Goal: Transaction & Acquisition: Download file/media

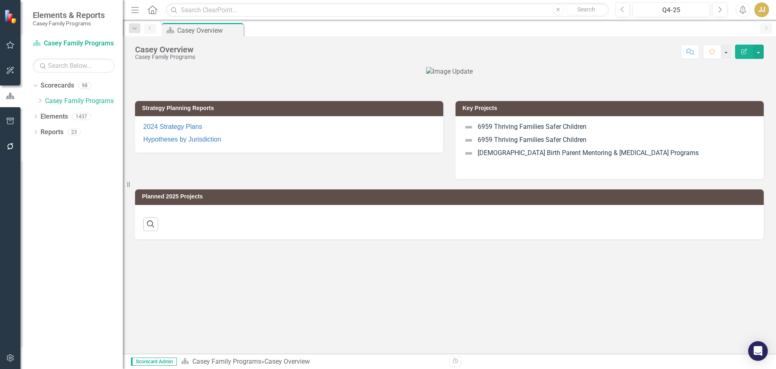
drag, startPoint x: 0, startPoint y: 0, endPoint x: 195, endPoint y: 68, distance: 206.2
click at [195, 68] on div at bounding box center [449, 71] width 629 height 9
click at [39, 102] on icon "Dropdown" at bounding box center [40, 100] width 6 height 5
click at [49, 118] on icon "Dropdown" at bounding box center [48, 116] width 6 height 5
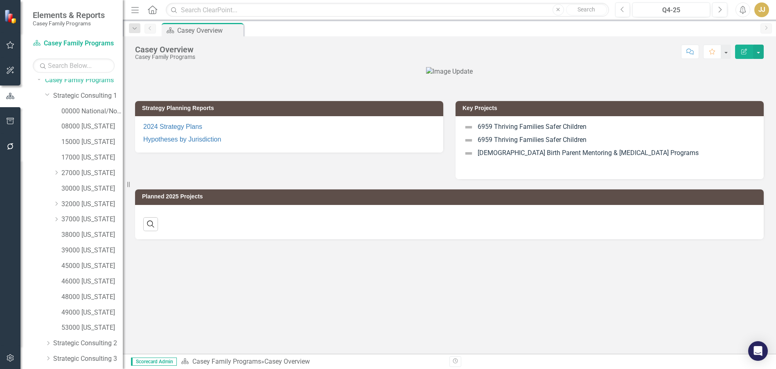
scroll to position [41, 0]
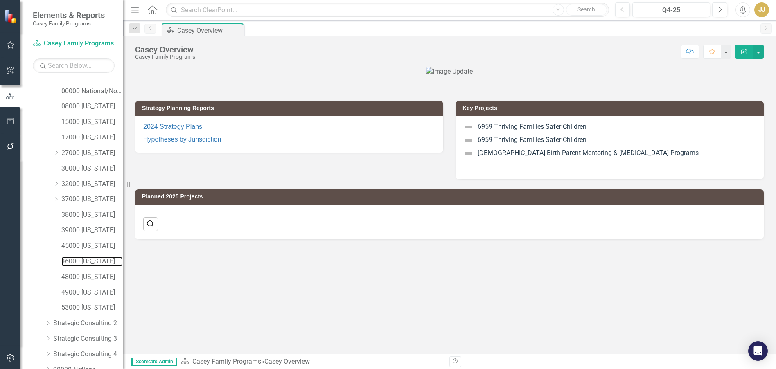
click at [85, 259] on link "46000 [US_STATE]" at bounding box center [91, 261] width 61 height 9
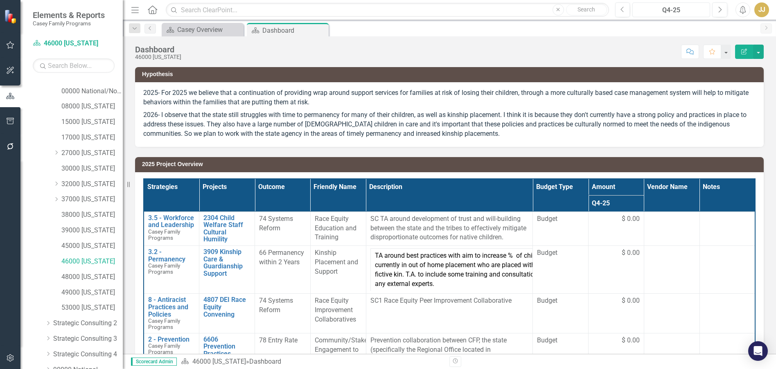
click at [674, 14] on div "Q4-25" at bounding box center [672, 10] width 72 height 10
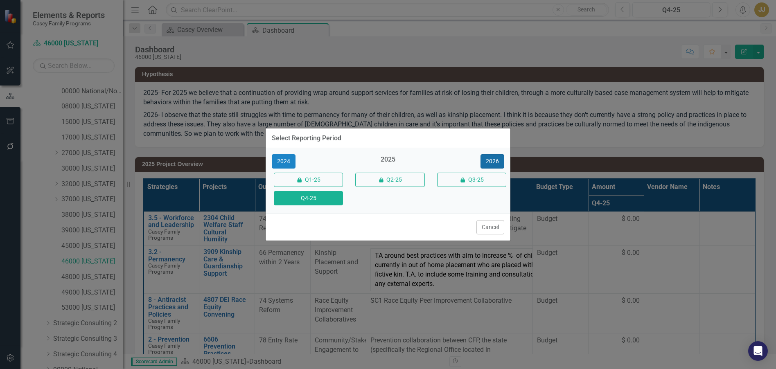
click at [499, 165] on button "2026" at bounding box center [493, 161] width 24 height 14
click at [482, 231] on button "Cancel" at bounding box center [491, 227] width 28 height 14
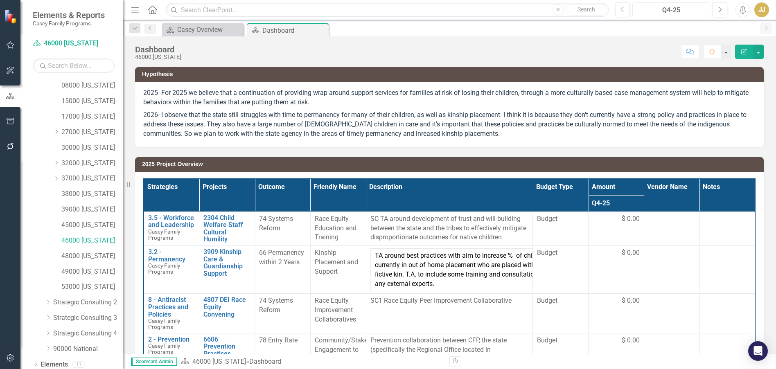
scroll to position [81, 0]
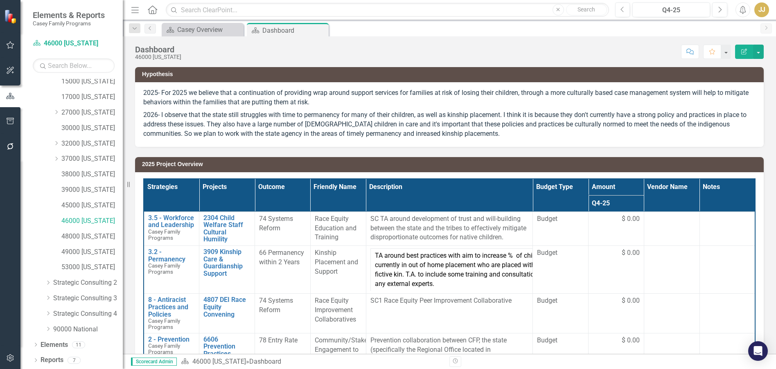
click at [36, 362] on icon "Dropdown" at bounding box center [36, 361] width 6 height 5
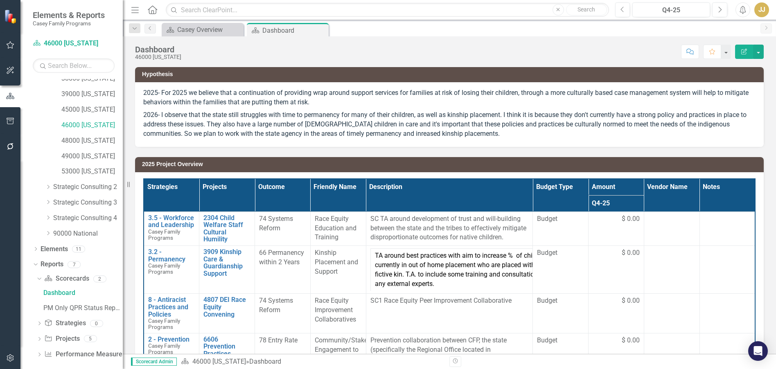
scroll to position [184, 0]
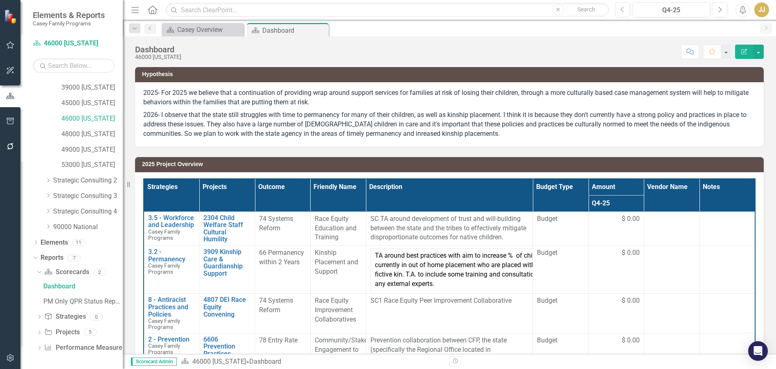
click at [39, 333] on icon "Dropdown" at bounding box center [39, 333] width 6 height 5
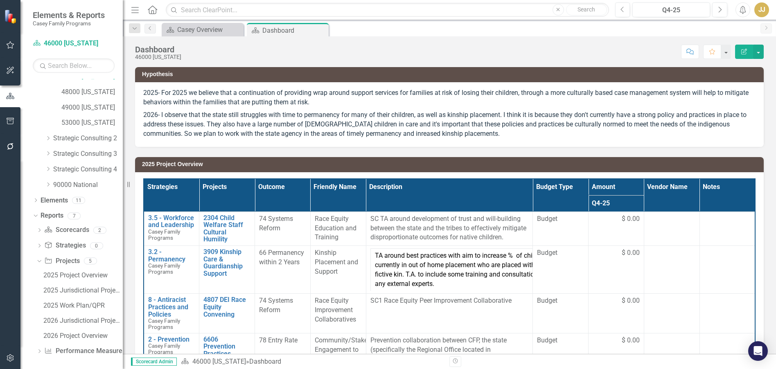
scroll to position [229, 0]
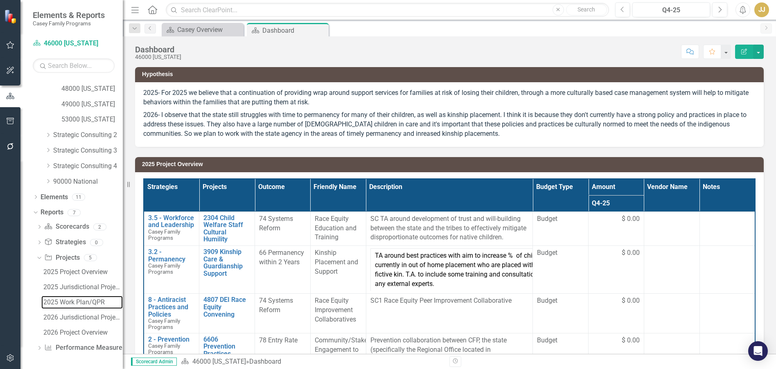
click at [93, 305] on div "2025 Work Plan/QPR" at bounding box center [82, 302] width 79 height 7
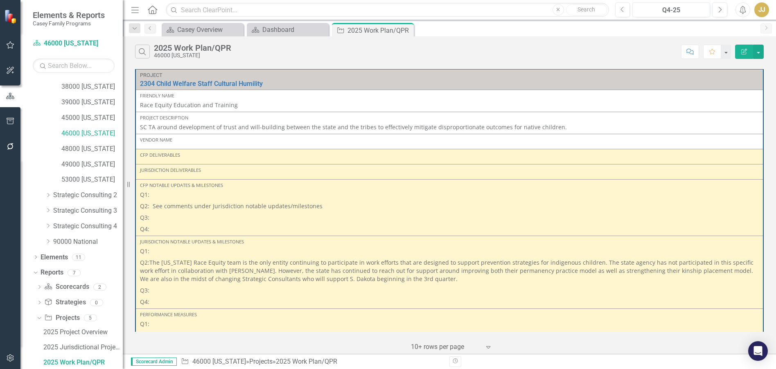
click at [219, 286] on p "Q3:" at bounding box center [449, 290] width 619 height 11
click at [219, 285] on p "Q3:" at bounding box center [449, 290] width 619 height 11
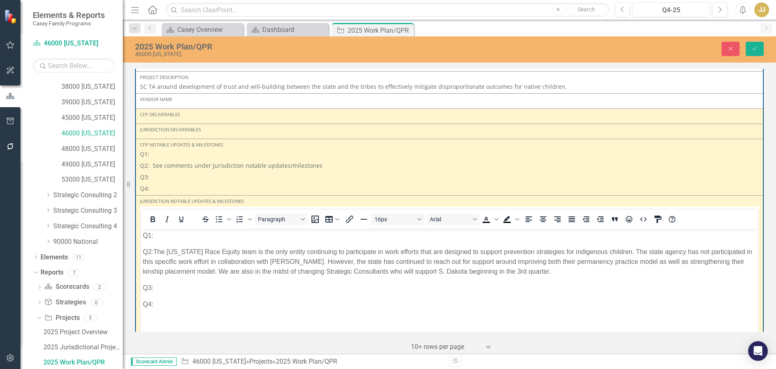
scroll to position [41, 0]
click at [166, 286] on p "Q3:" at bounding box center [449, 288] width 613 height 10
click at [244, 172] on p "Q3:" at bounding box center [449, 176] width 619 height 11
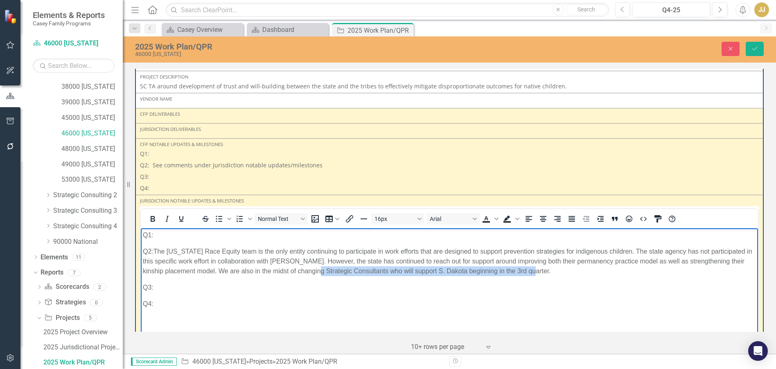
drag, startPoint x: 539, startPoint y: 271, endPoint x: 315, endPoint y: 271, distance: 224.0
click at [315, 271] on p "Q2:The [US_STATE] Race Equity team is the only entity continuing to participate…" at bounding box center [449, 261] width 613 height 29
click at [357, 283] on p "Q3:" at bounding box center [449, 288] width 613 height 10
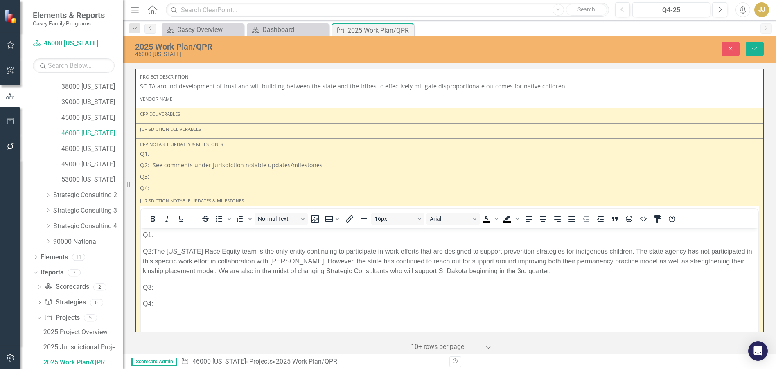
click at [230, 174] on p "Q3:" at bounding box center [449, 176] width 619 height 11
click at [191, 292] on p "Q3:" at bounding box center [449, 288] width 613 height 10
click at [321, 180] on p "Q3:" at bounding box center [449, 176] width 619 height 11
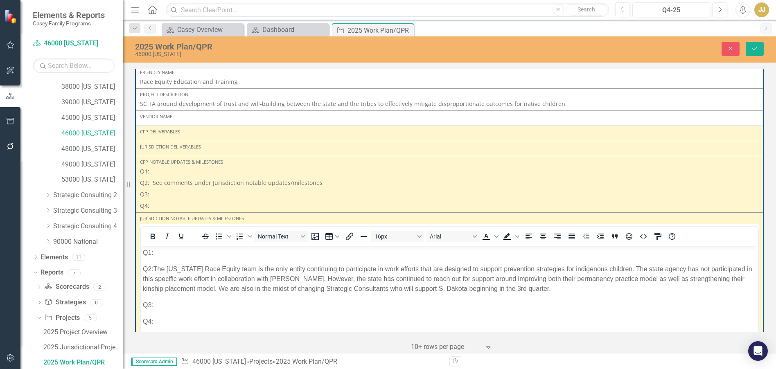
scroll to position [12, 0]
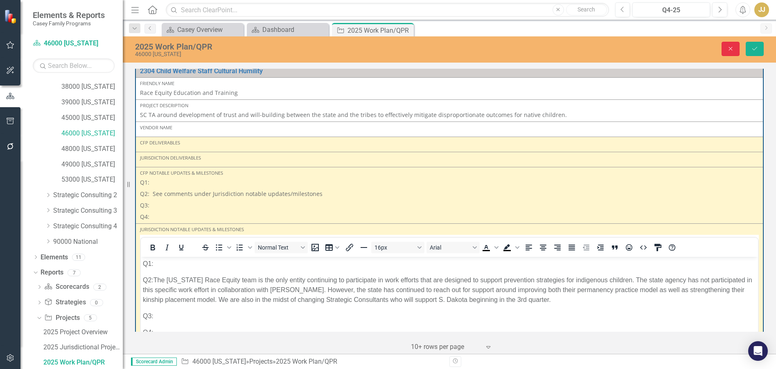
click at [731, 48] on icon "Close" at bounding box center [730, 49] width 7 height 6
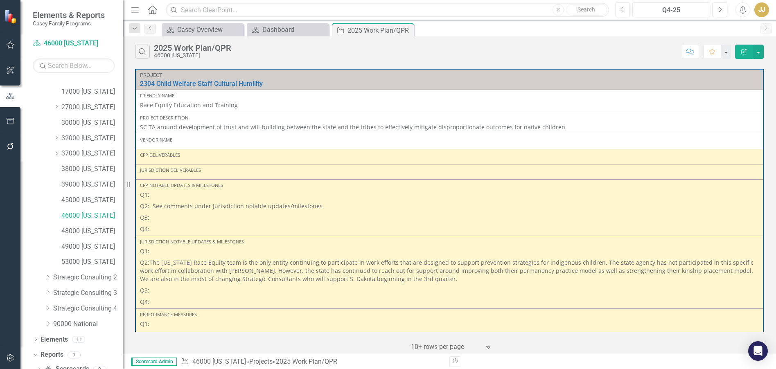
scroll to position [87, 0]
click at [85, 231] on link "48000 [US_STATE]" at bounding box center [91, 230] width 61 height 9
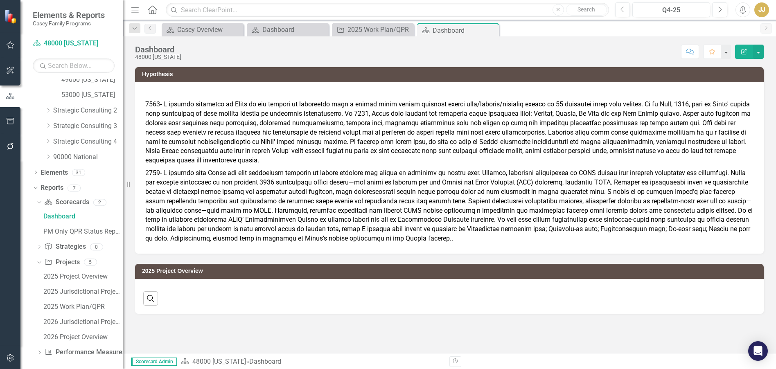
scroll to position [258, 0]
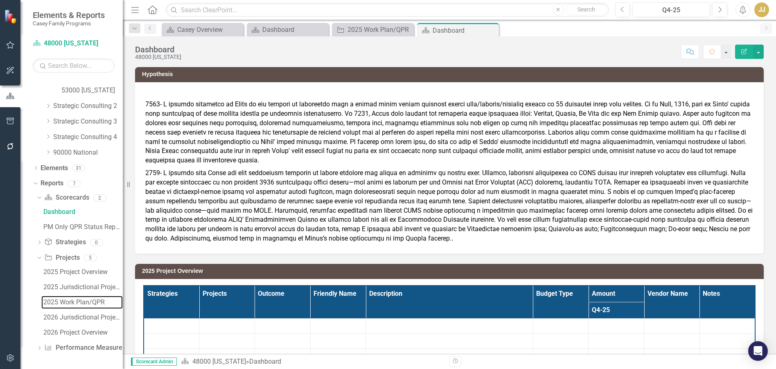
click at [75, 300] on div "2025 Work Plan/QPR" at bounding box center [82, 302] width 79 height 7
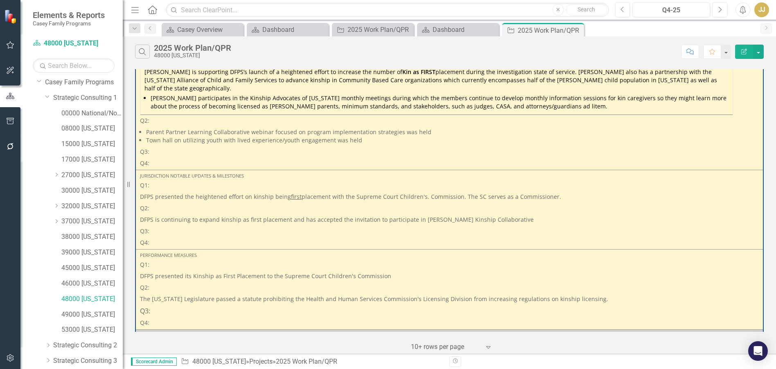
scroll to position [5, 0]
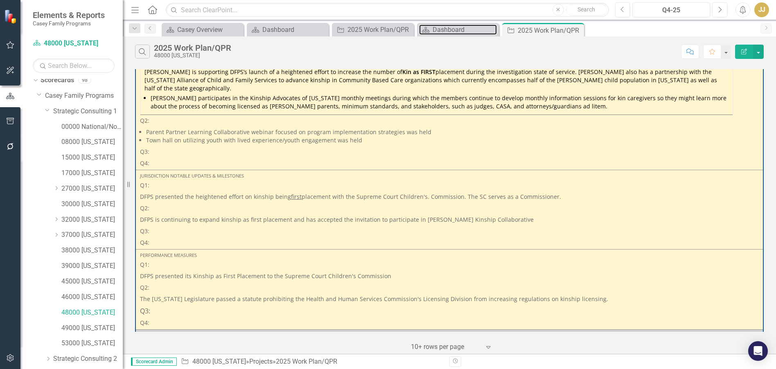
click at [460, 29] on div "Dashboard" at bounding box center [465, 30] width 64 height 10
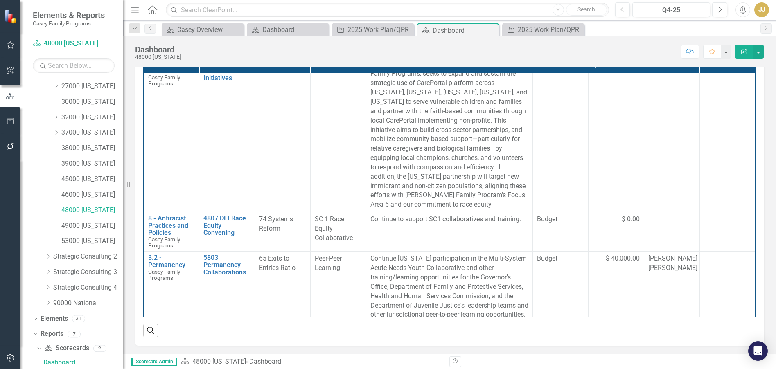
scroll to position [614, 0]
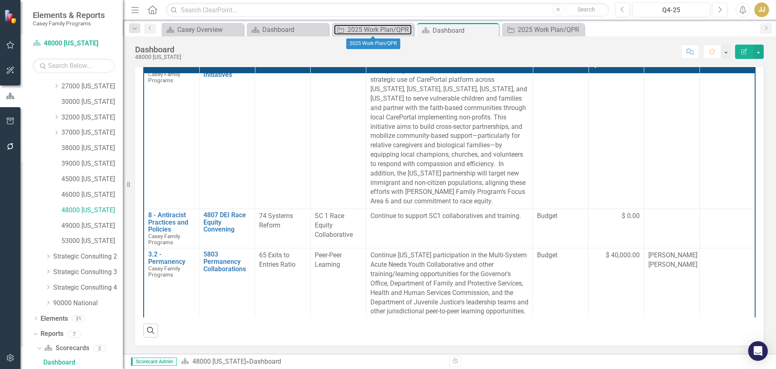
click at [348, 27] on div "2025 Work Plan/QPR" at bounding box center [380, 30] width 64 height 10
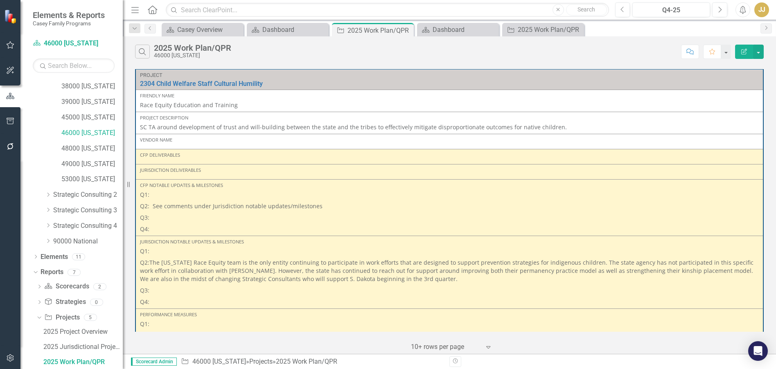
scroll to position [169, 0]
click at [760, 49] on button "button" at bounding box center [759, 52] width 11 height 14
click at [741, 96] on link "Excel Export to Excel" at bounding box center [731, 98] width 65 height 15
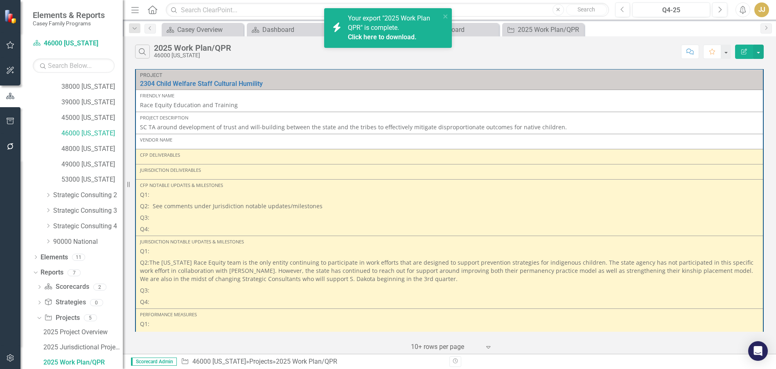
click at [402, 33] on div "Click here to download." at bounding box center [393, 37] width 91 height 9
